Goal: Check status: Check status

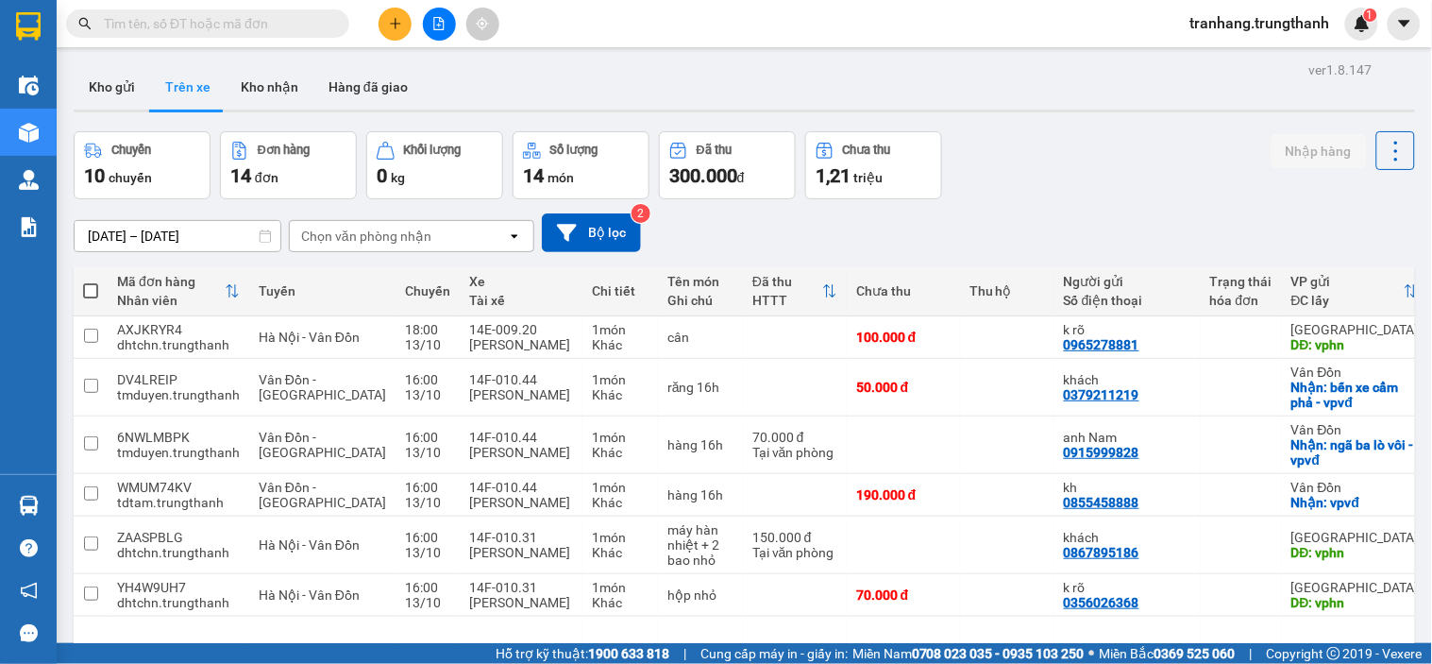
click at [101, 231] on input "[DATE] – [DATE]" at bounding box center [178, 236] width 206 height 30
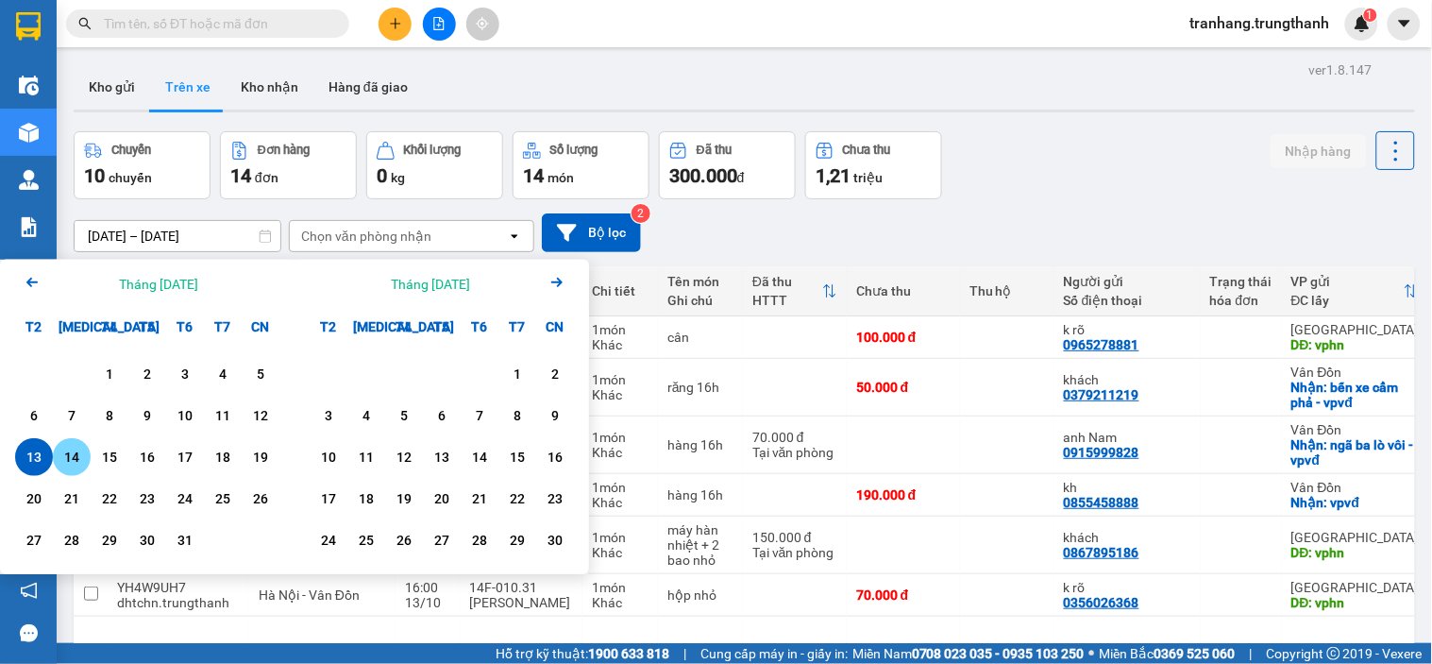
click at [63, 459] on div "14" at bounding box center [72, 457] width 26 height 23
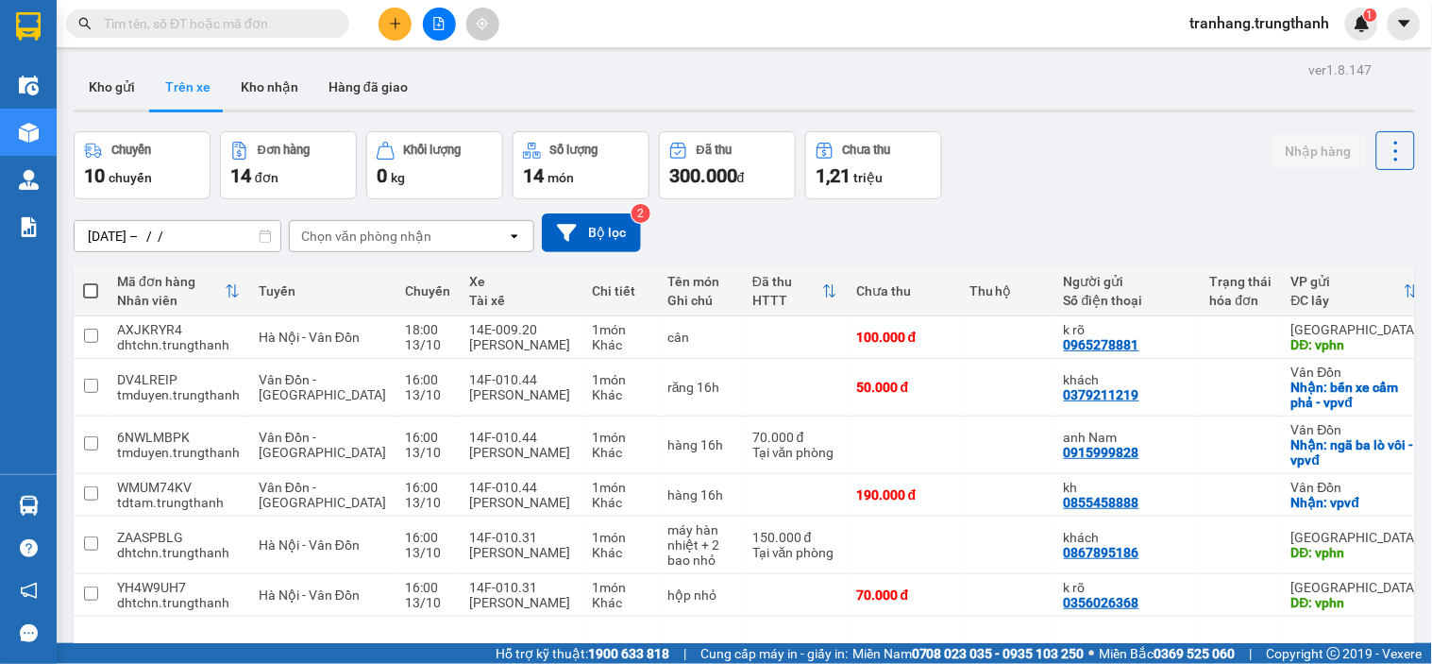
type input "[DATE] – [DATE]"
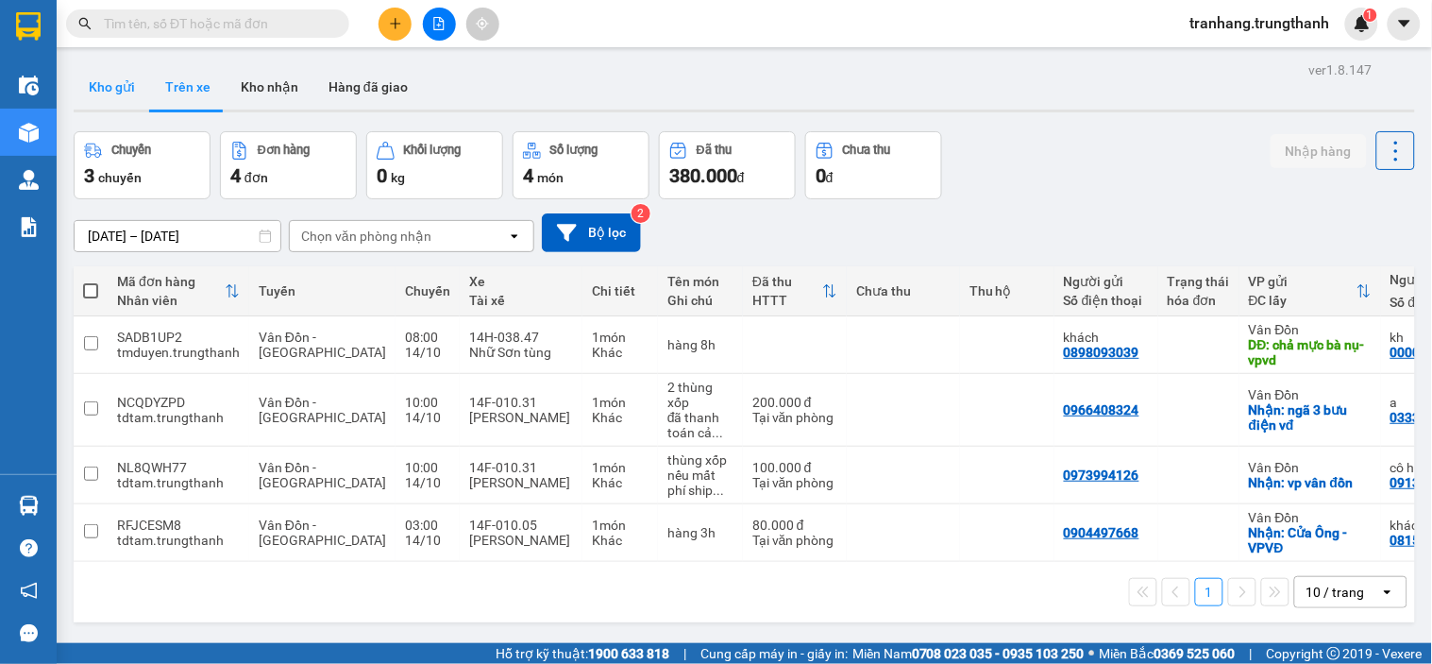
click at [101, 82] on button "Kho gửi" at bounding box center [112, 86] width 76 height 45
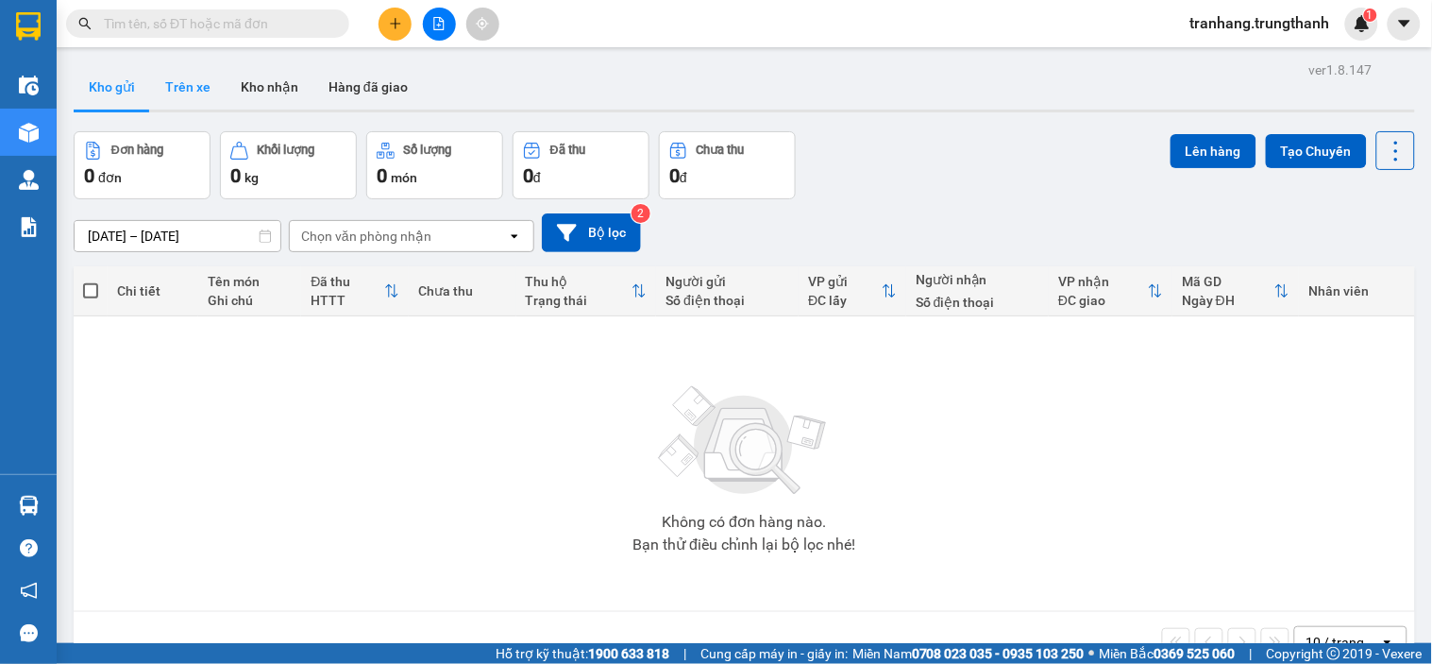
click at [180, 80] on button "Trên xe" at bounding box center [188, 86] width 76 height 45
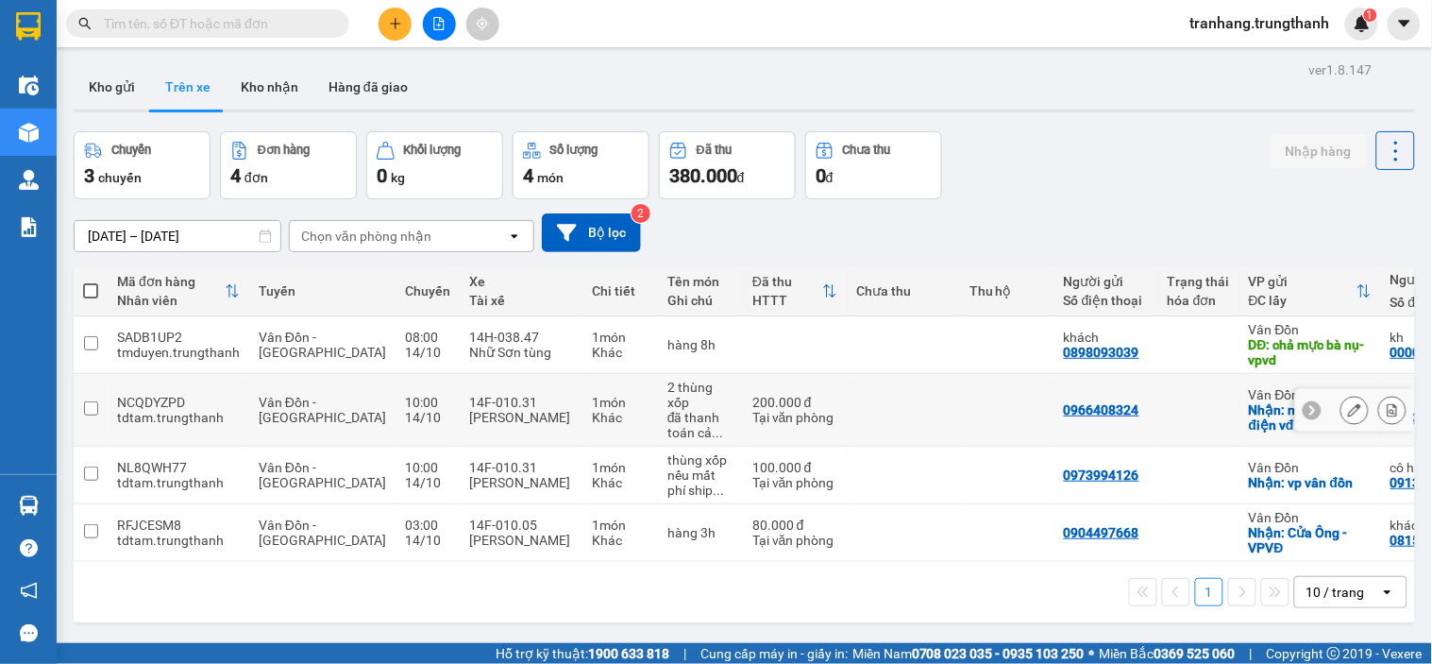
click at [668, 411] on div "đã thanh toán cả ..." at bounding box center [701, 425] width 66 height 30
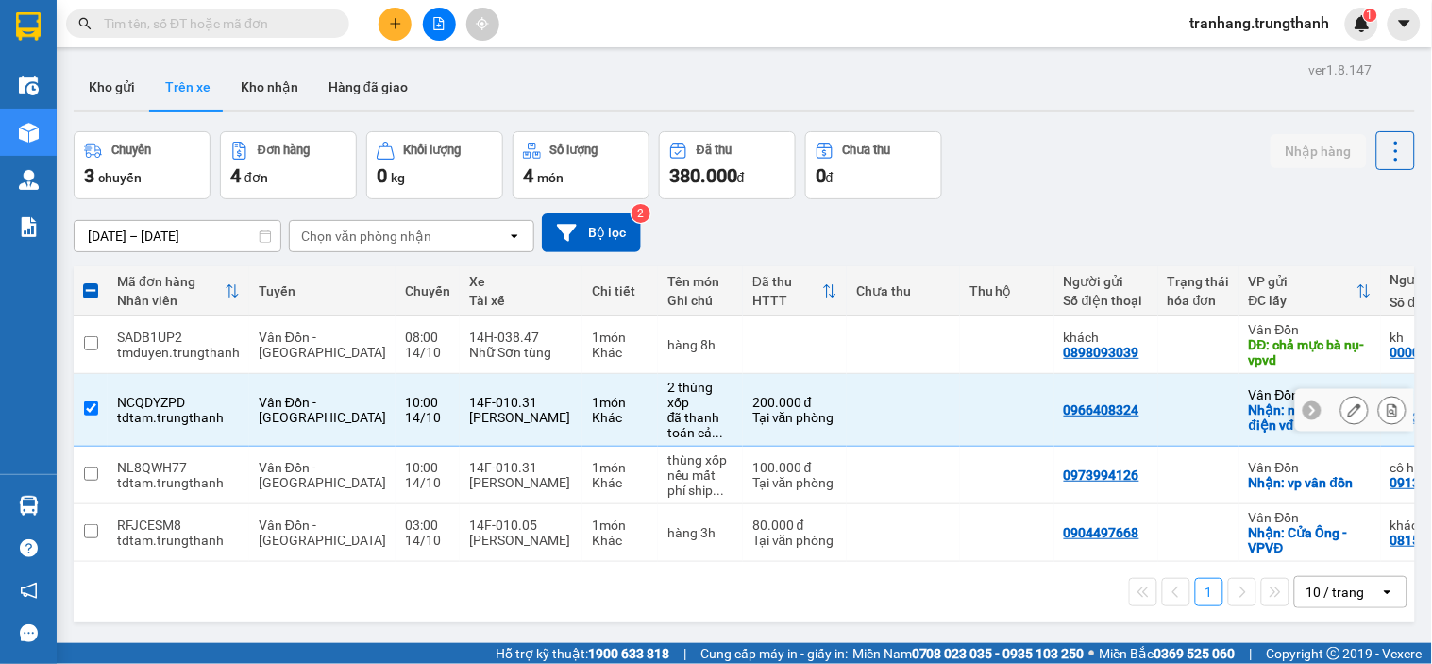
click at [668, 411] on div "đã thanh toán cả ..." at bounding box center [701, 425] width 66 height 30
checkbox input "false"
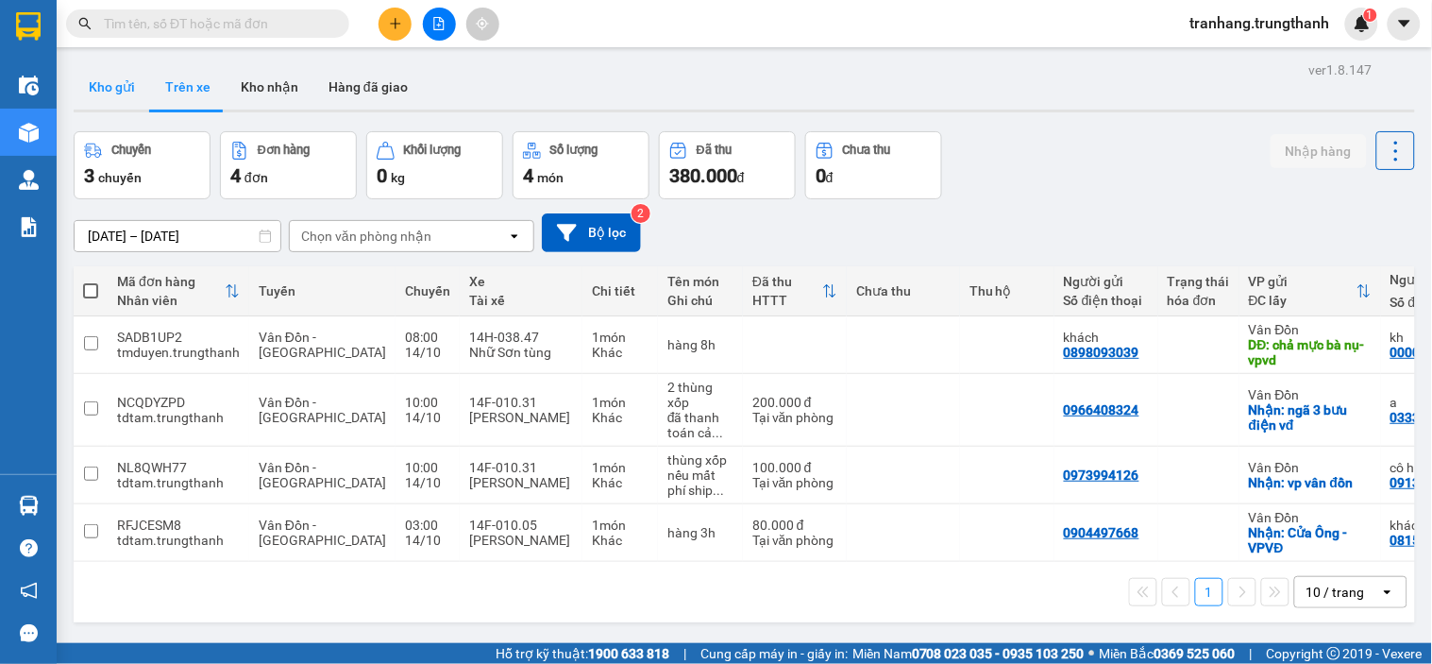
click at [128, 79] on button "Kho gửi" at bounding box center [112, 86] width 76 height 45
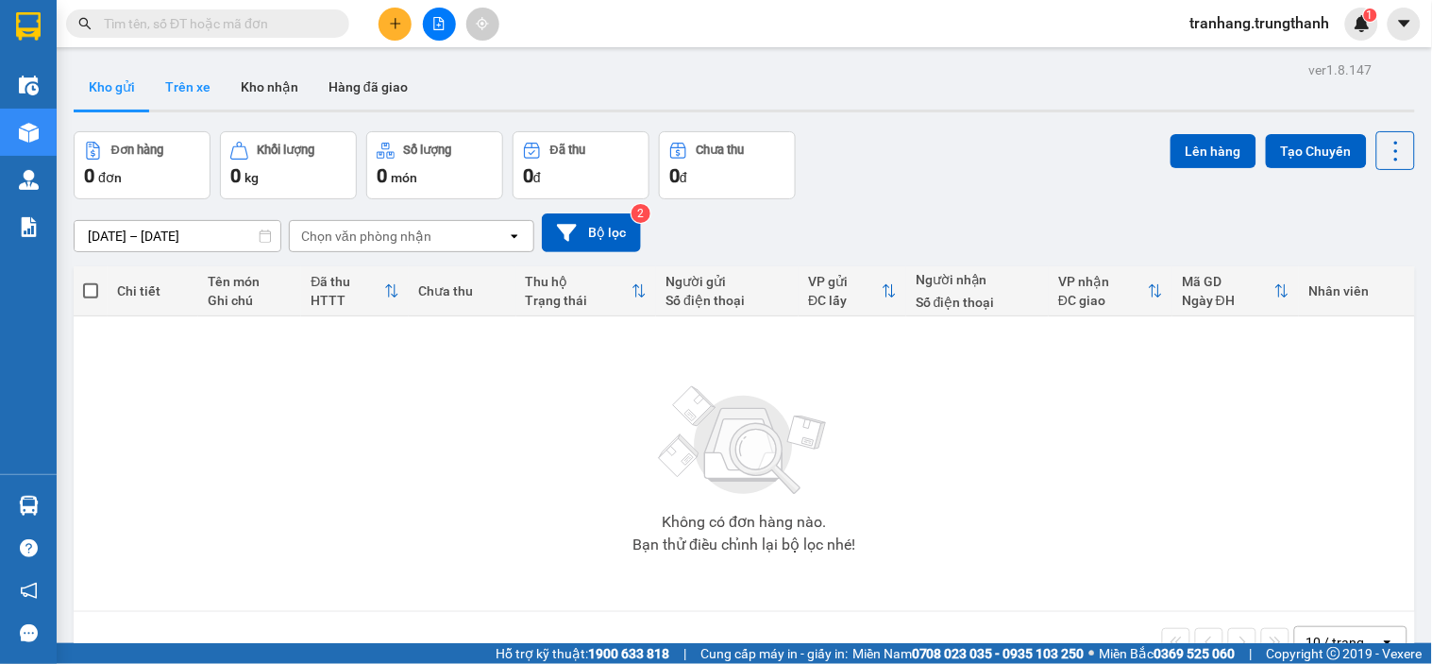
click at [180, 90] on button "Trên xe" at bounding box center [188, 86] width 76 height 45
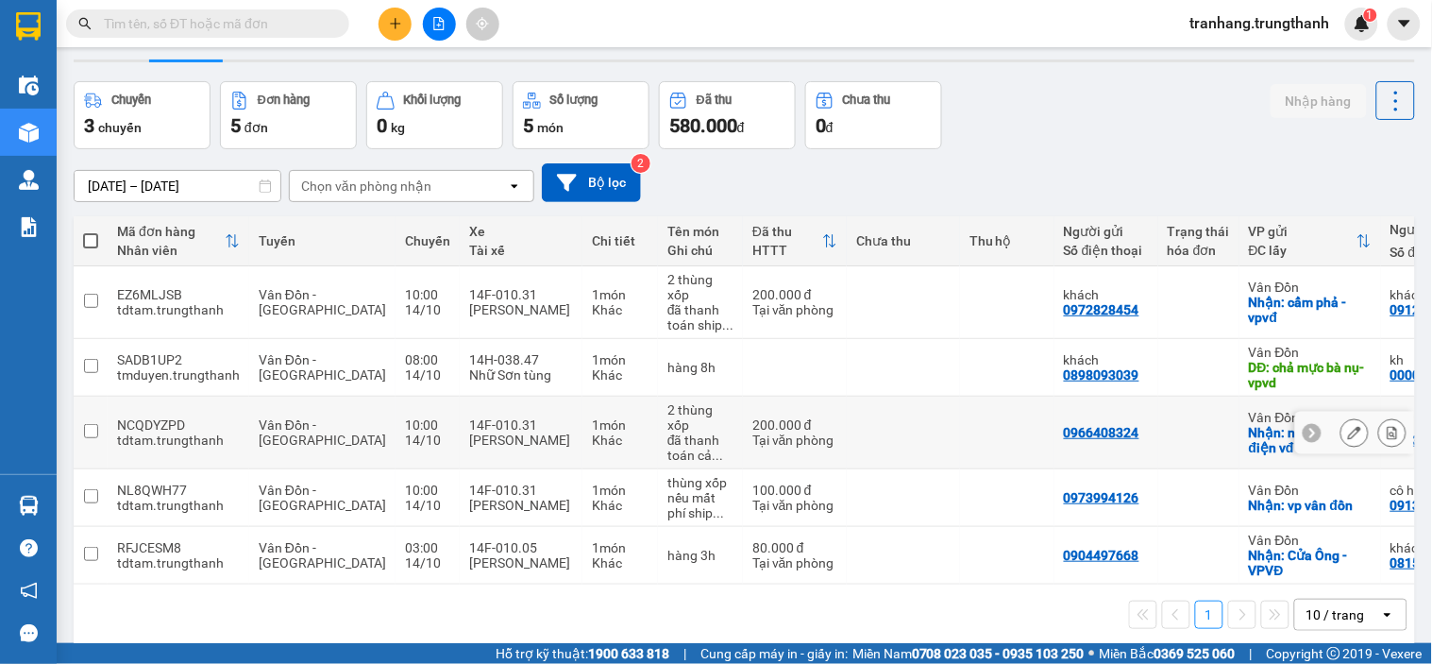
scroll to position [87, 0]
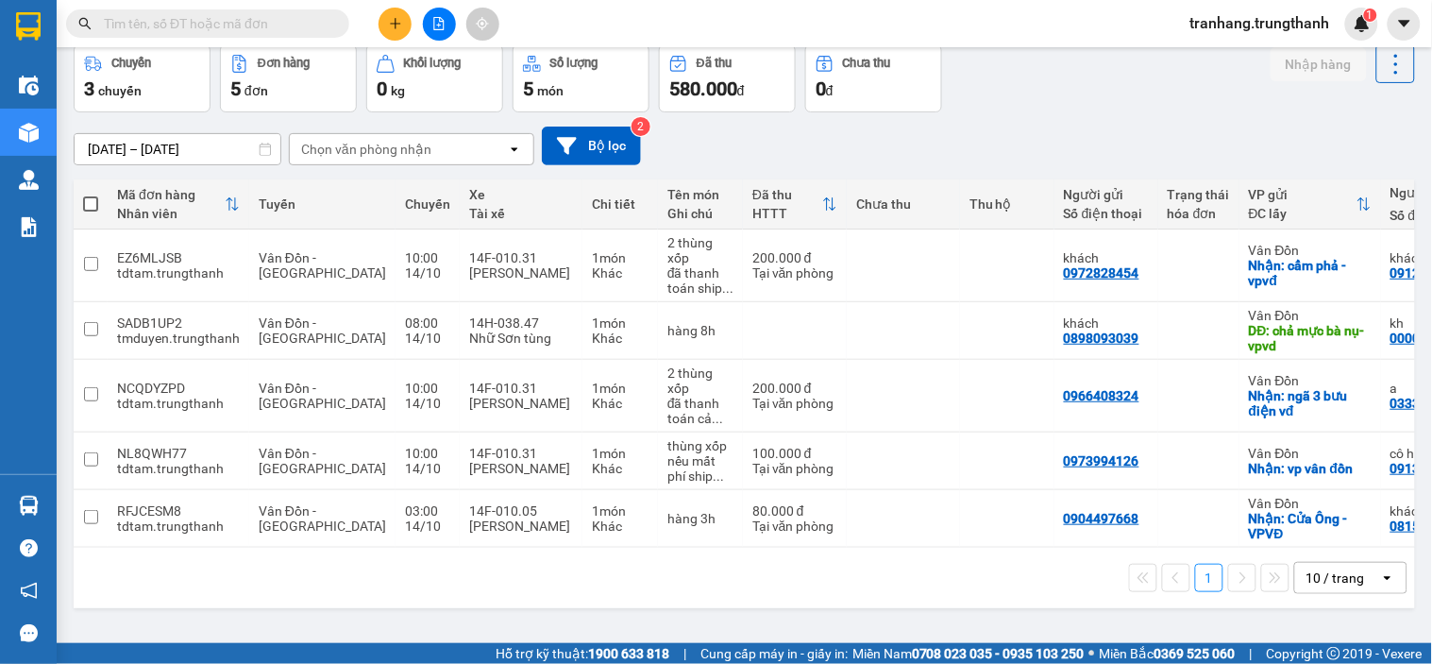
click at [109, 146] on input "[DATE] – [DATE]" at bounding box center [178, 149] width 206 height 30
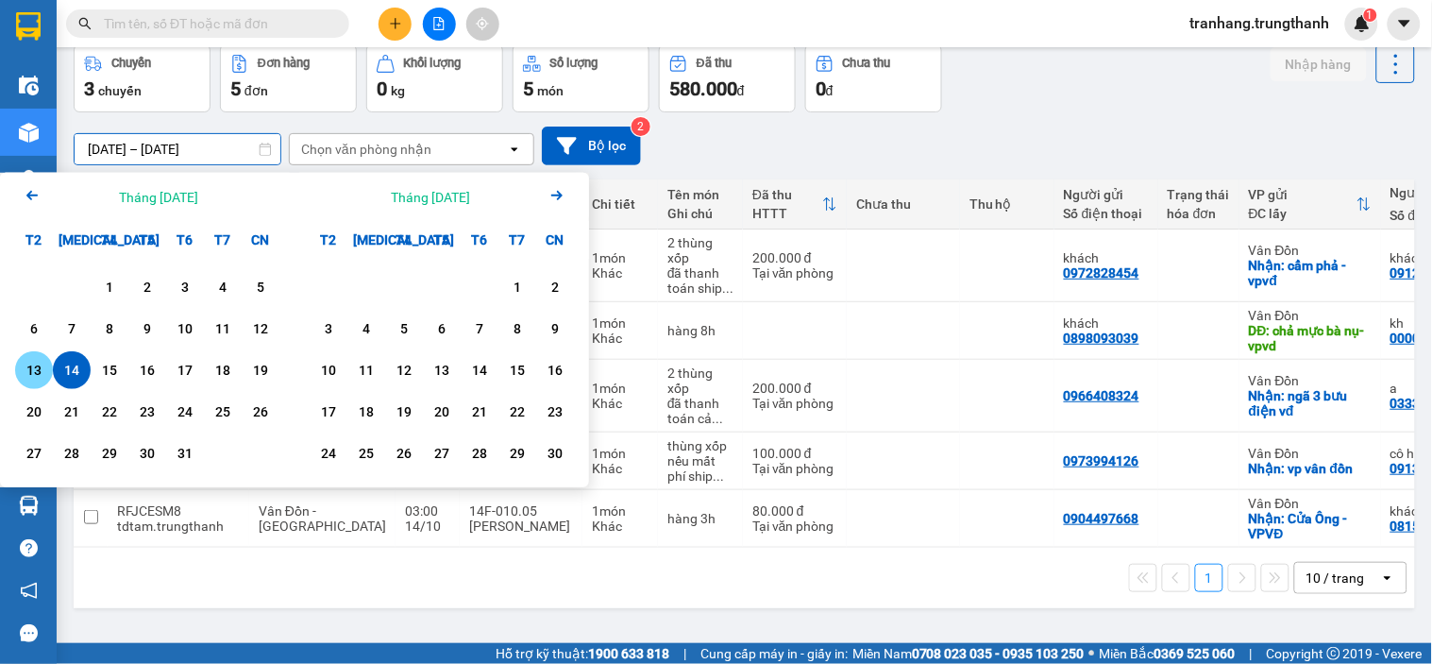
click at [40, 375] on div "13" at bounding box center [34, 370] width 26 height 23
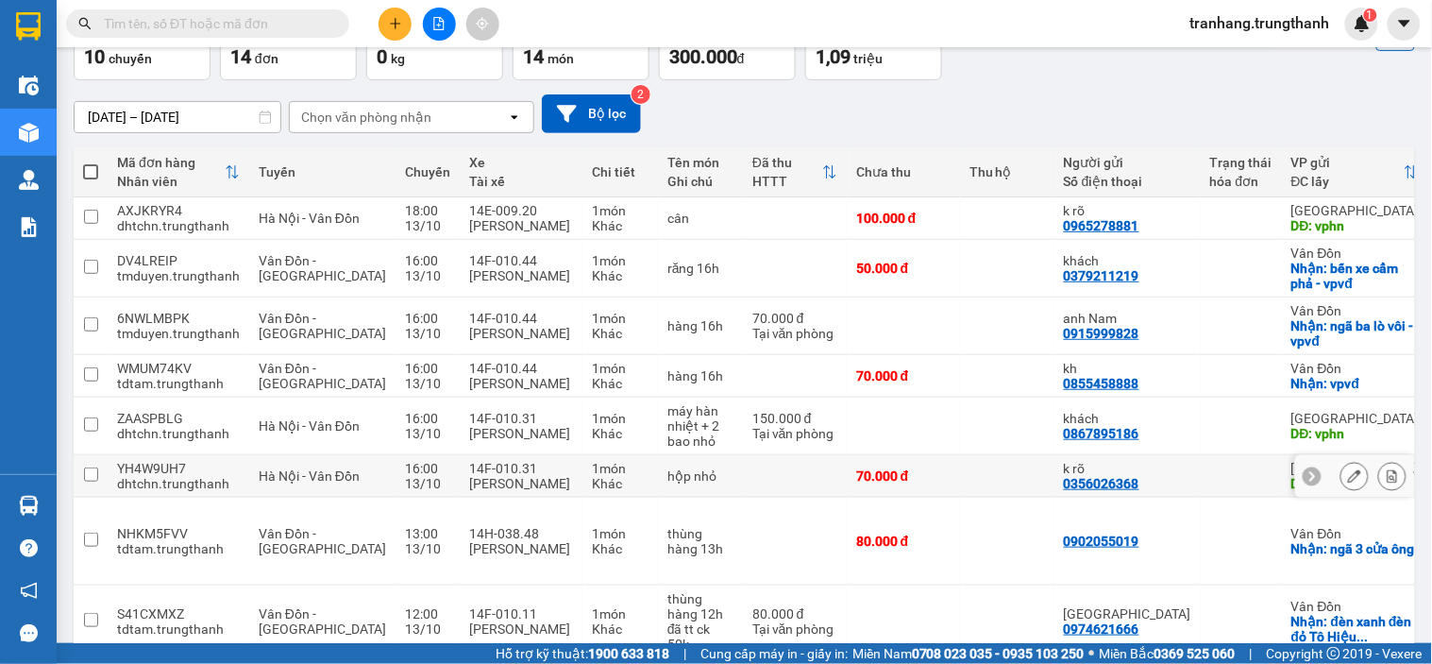
scroll to position [0, 0]
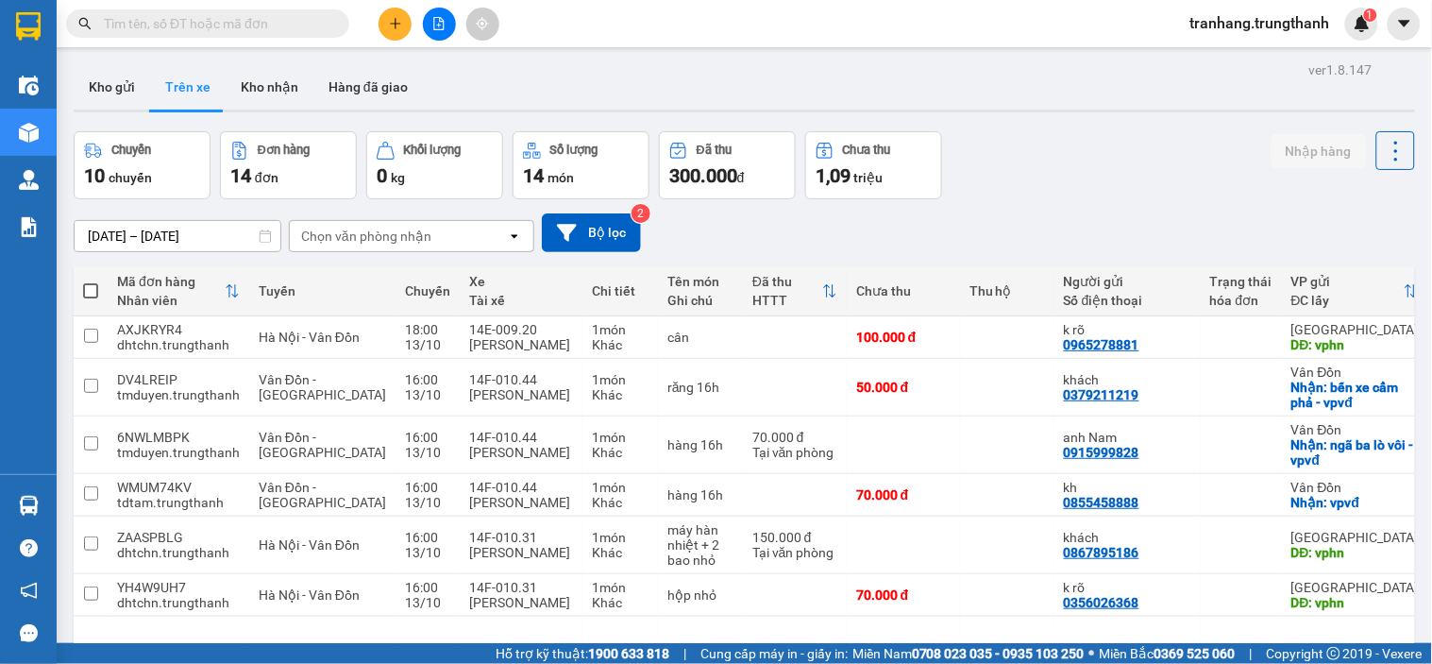
click at [113, 228] on input "[DATE] – [DATE]" at bounding box center [178, 236] width 206 height 30
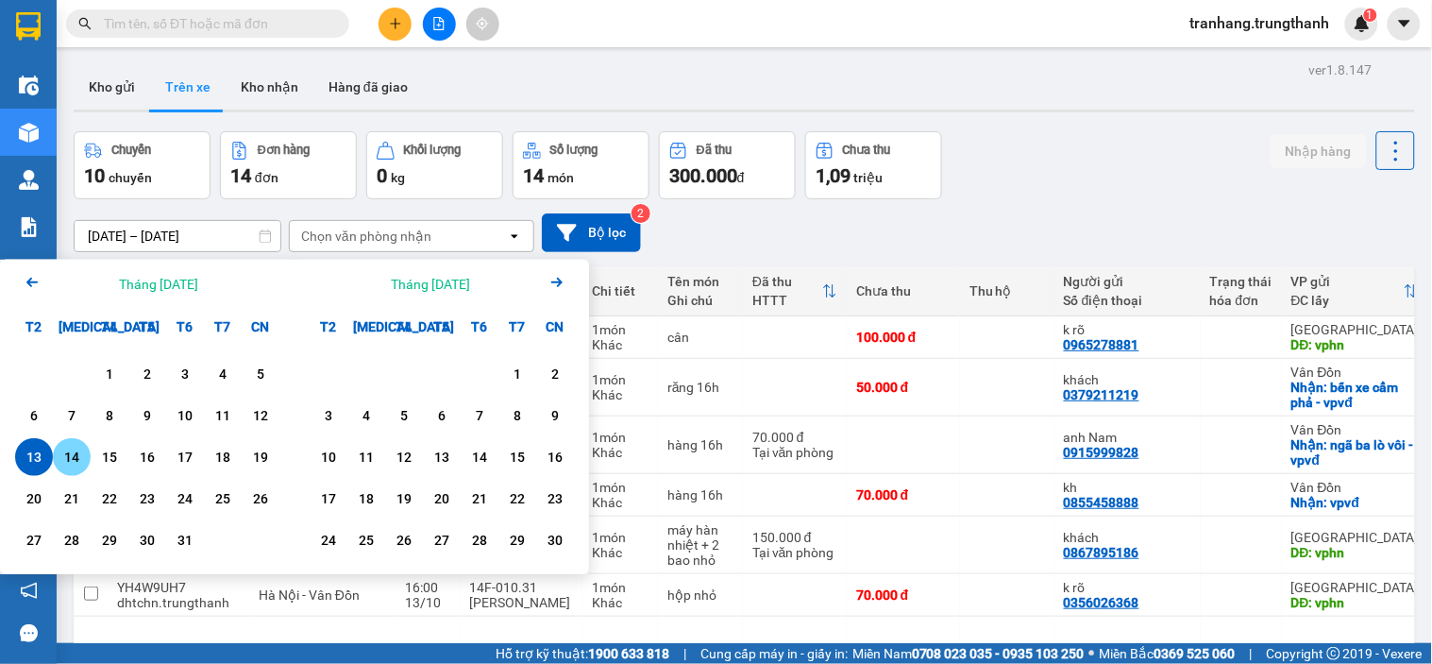
click at [76, 454] on div "14" at bounding box center [72, 457] width 26 height 23
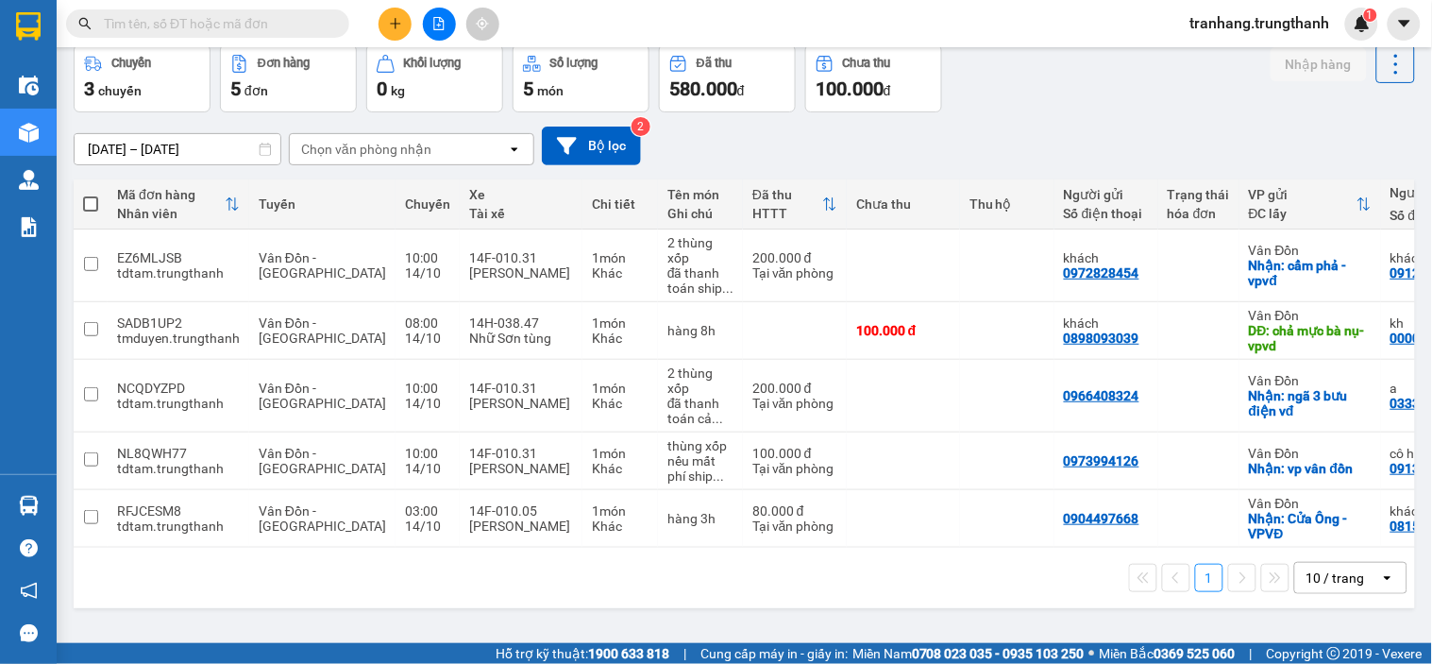
click at [98, 144] on input "[DATE] – [DATE]" at bounding box center [178, 149] width 206 height 30
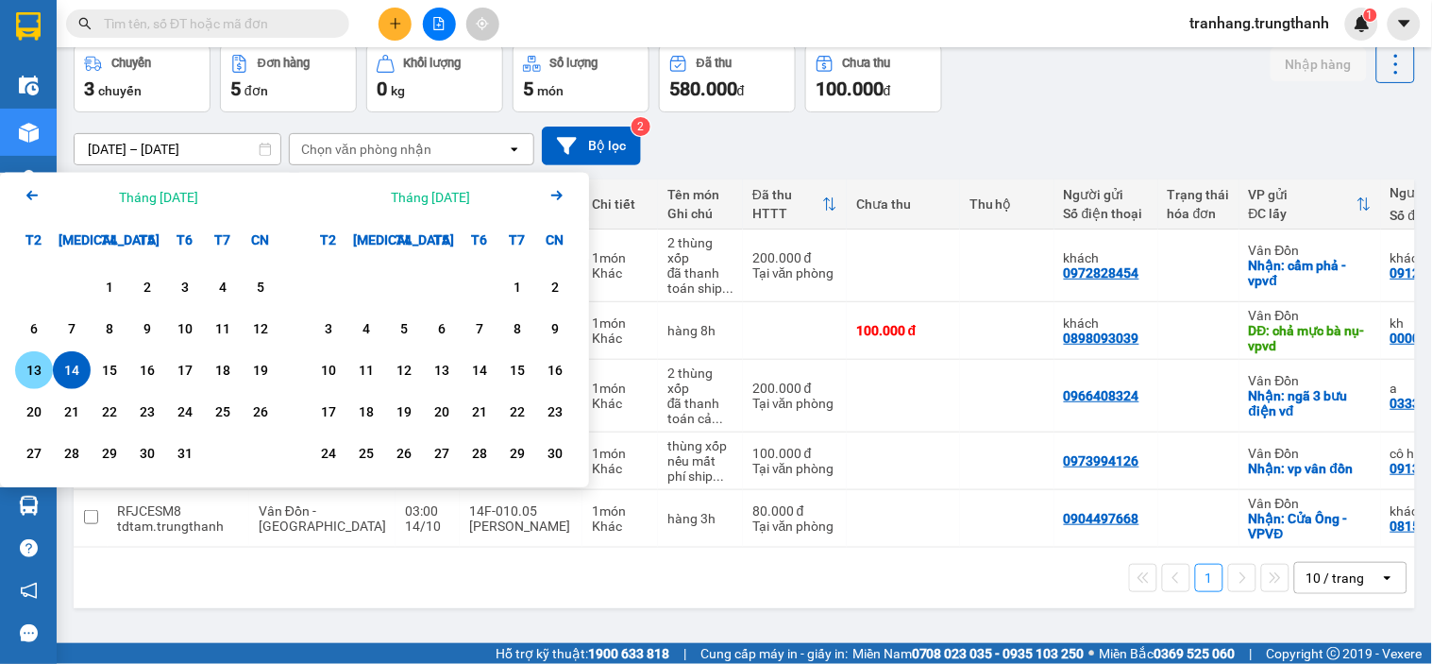
click at [21, 378] on div "13" at bounding box center [34, 370] width 26 height 23
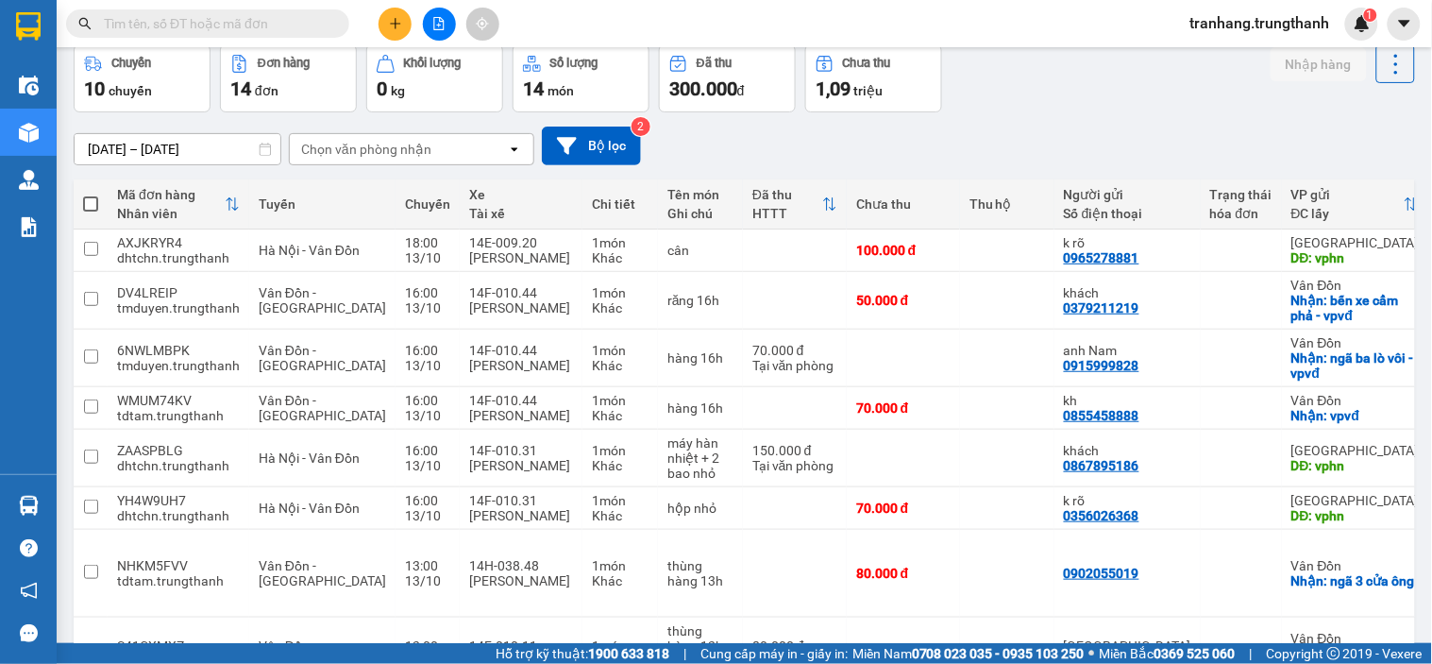
click at [117, 146] on input "[DATE] – [DATE]" at bounding box center [178, 149] width 206 height 30
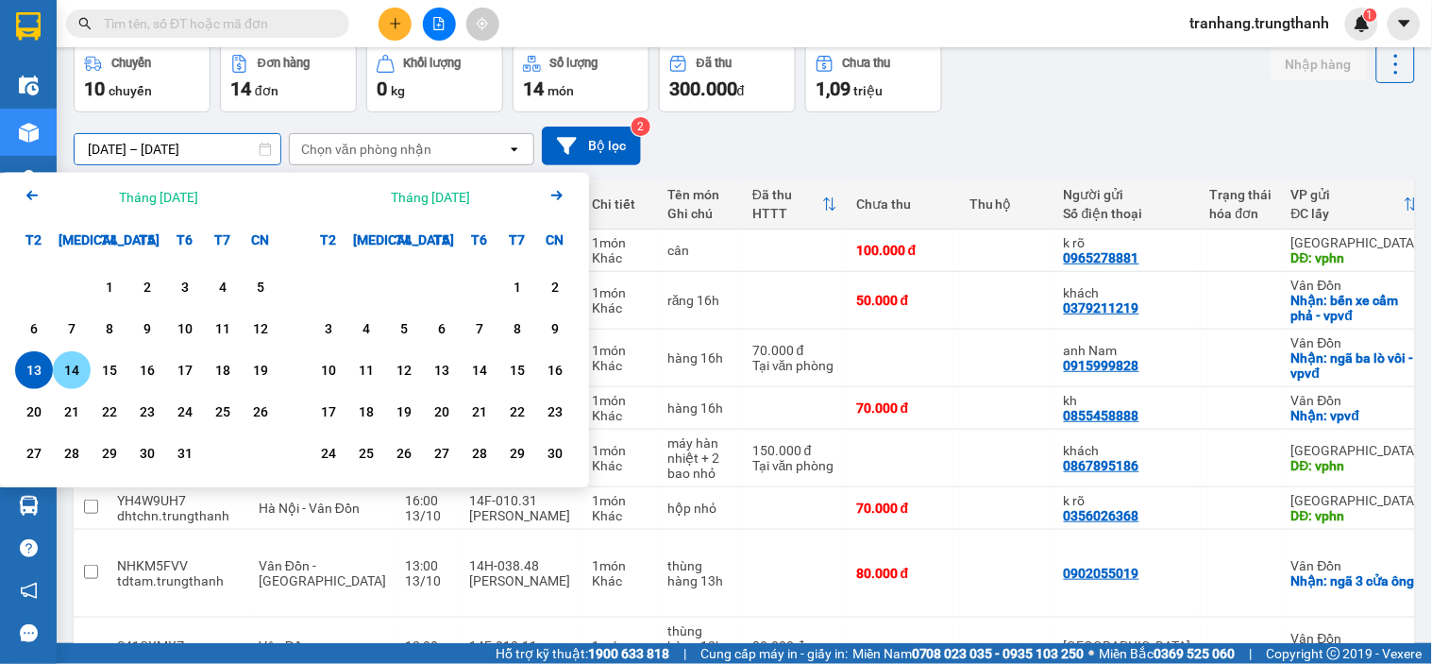
click at [68, 366] on div "14" at bounding box center [72, 370] width 26 height 23
type input "[DATE] – [DATE]"
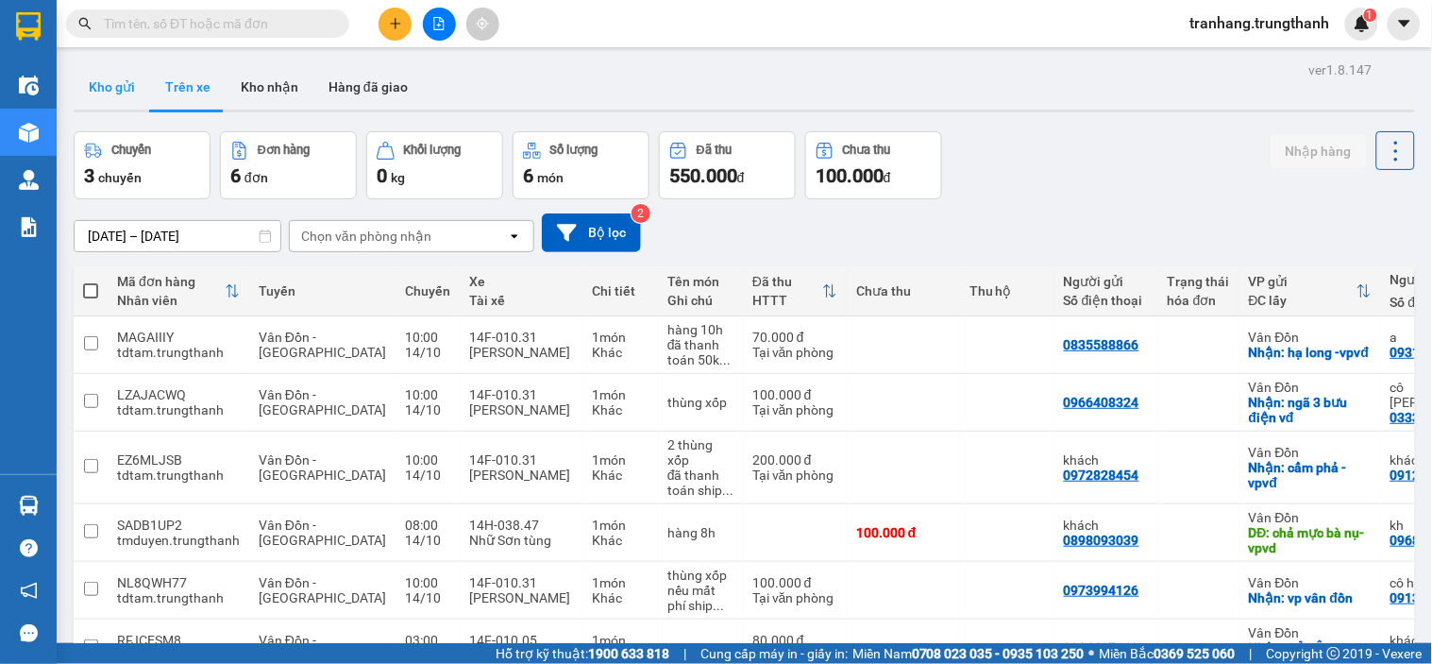
click at [106, 86] on button "Kho gửi" at bounding box center [112, 86] width 76 height 45
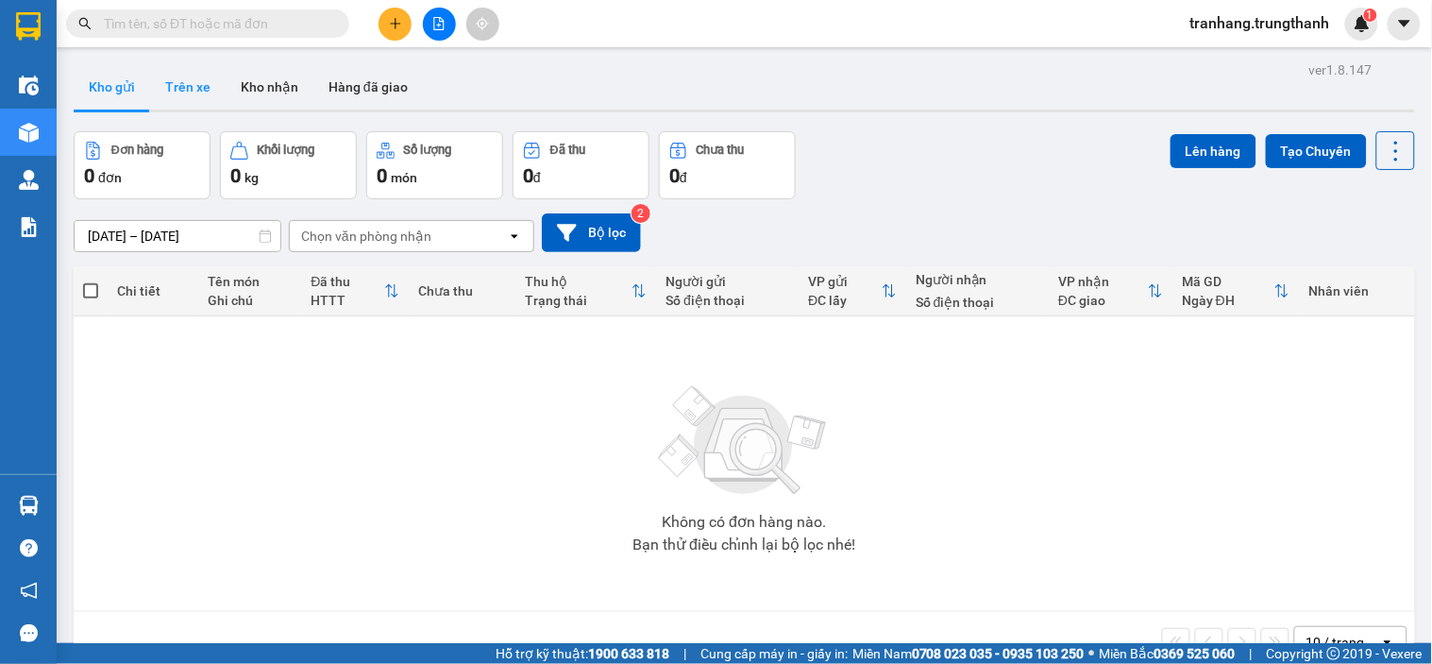
click at [204, 86] on button "Trên xe" at bounding box center [188, 86] width 76 height 45
